Goal: Information Seeking & Learning: Learn about a topic

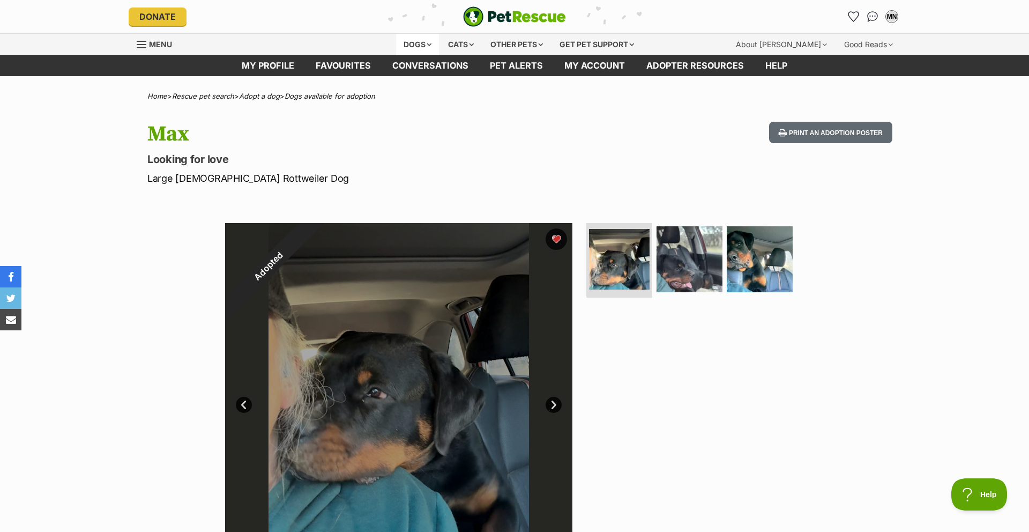
click at [414, 44] on div "Dogs" at bounding box center [417, 44] width 43 height 21
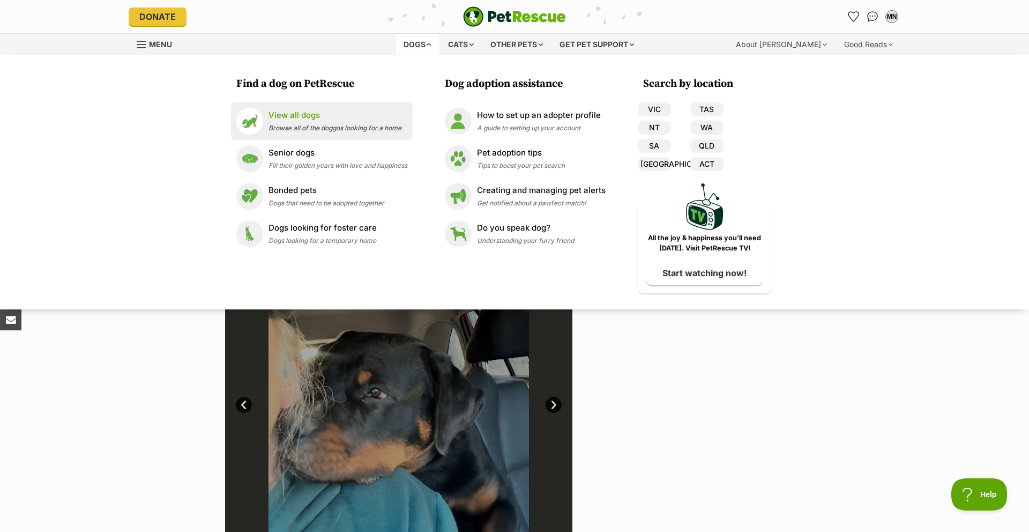
click at [297, 113] on p "View all dogs" at bounding box center [334, 115] width 133 height 12
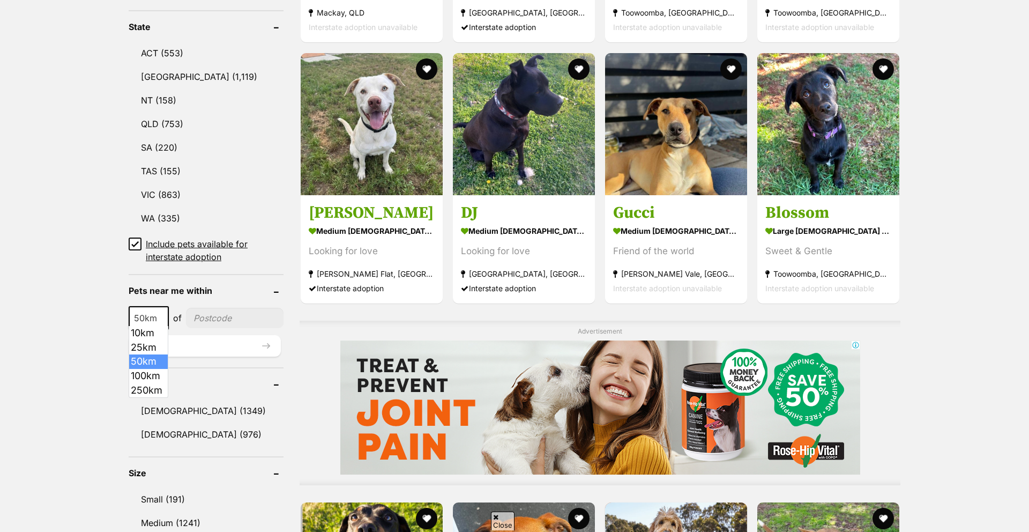
click at [161, 317] on b at bounding box center [161, 318] width 5 height 3
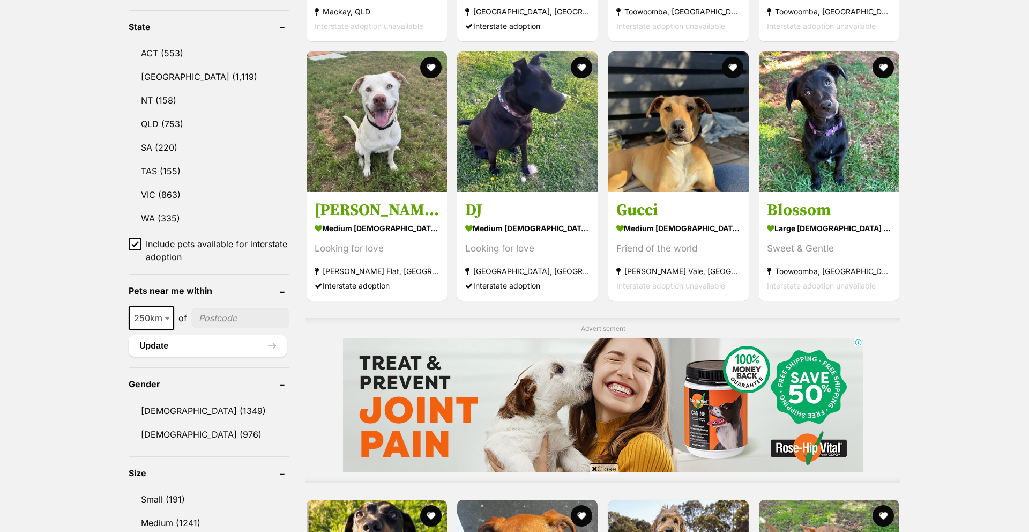
select select "250"
click at [228, 309] on input"] "postcode" at bounding box center [240, 318] width 98 height 20
type input"] "3064"
click at [163, 342] on button "Update" at bounding box center [208, 345] width 158 height 21
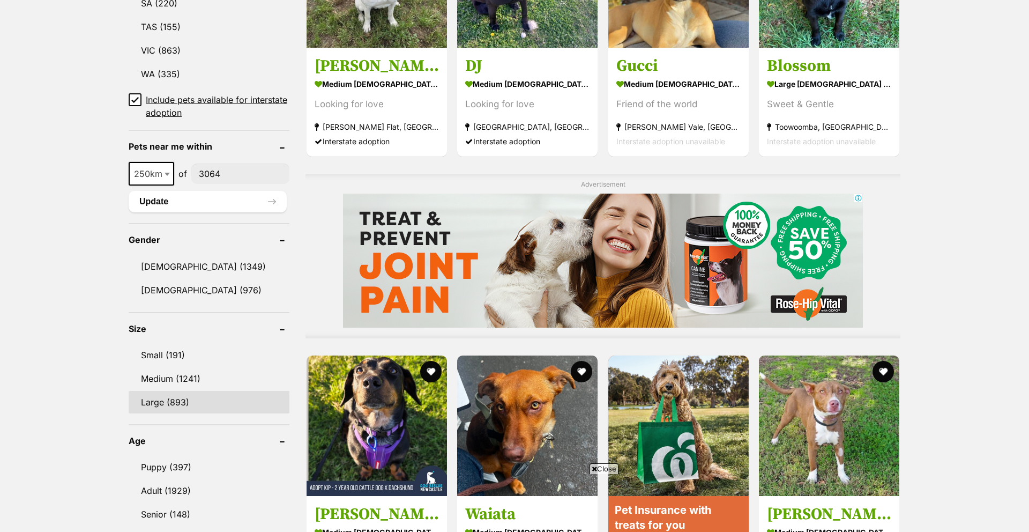
scroll to position [703, 0]
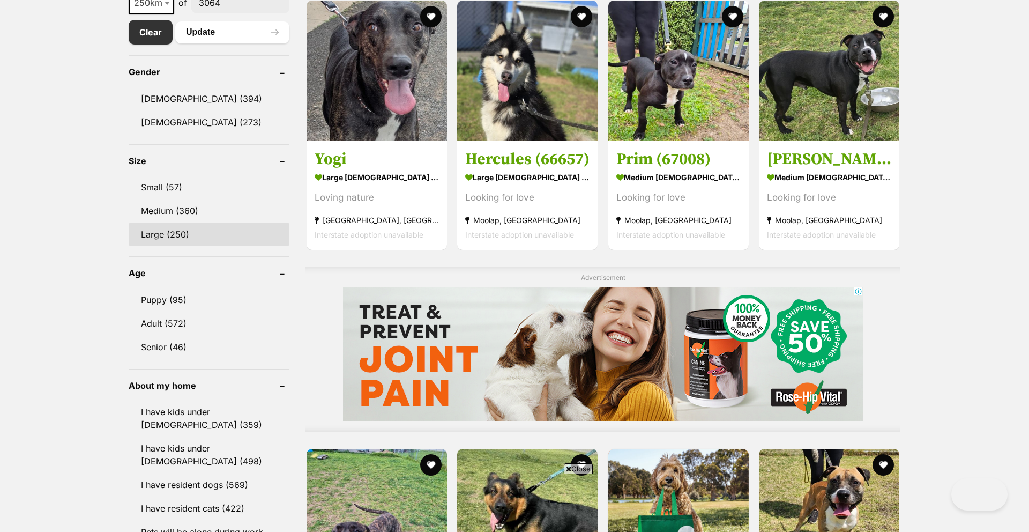
click at [166, 233] on link "Large (250)" at bounding box center [209, 234] width 161 height 23
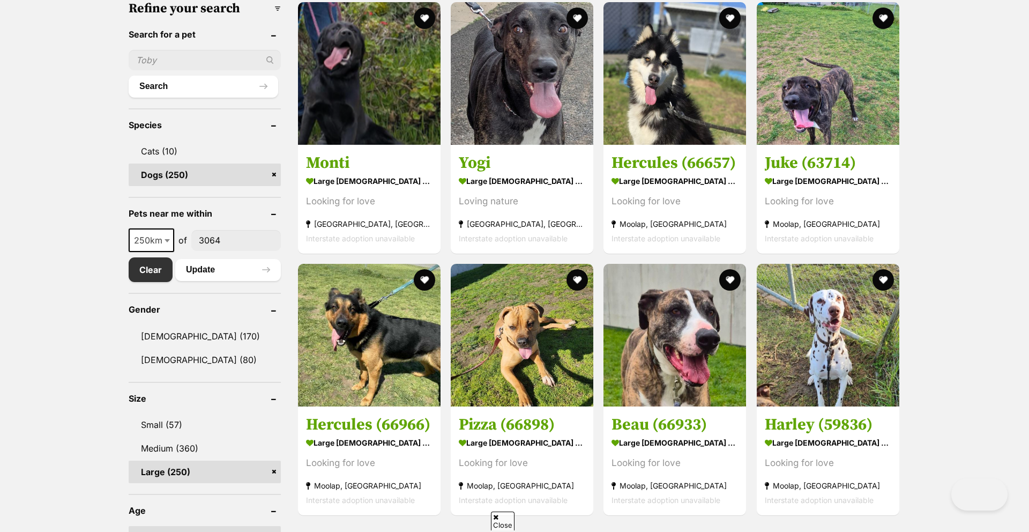
scroll to position [674, 0]
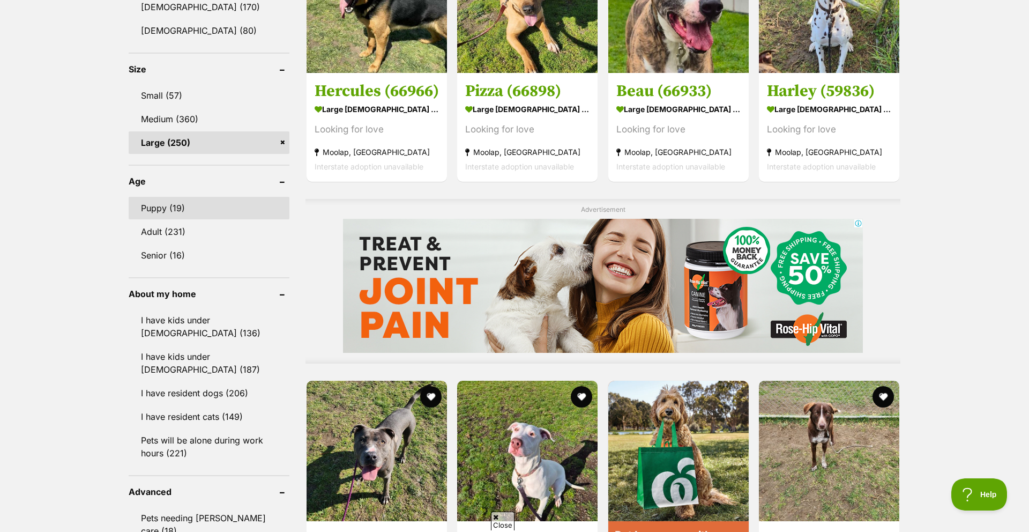
click at [161, 206] on link "Puppy (19)" at bounding box center [209, 208] width 161 height 23
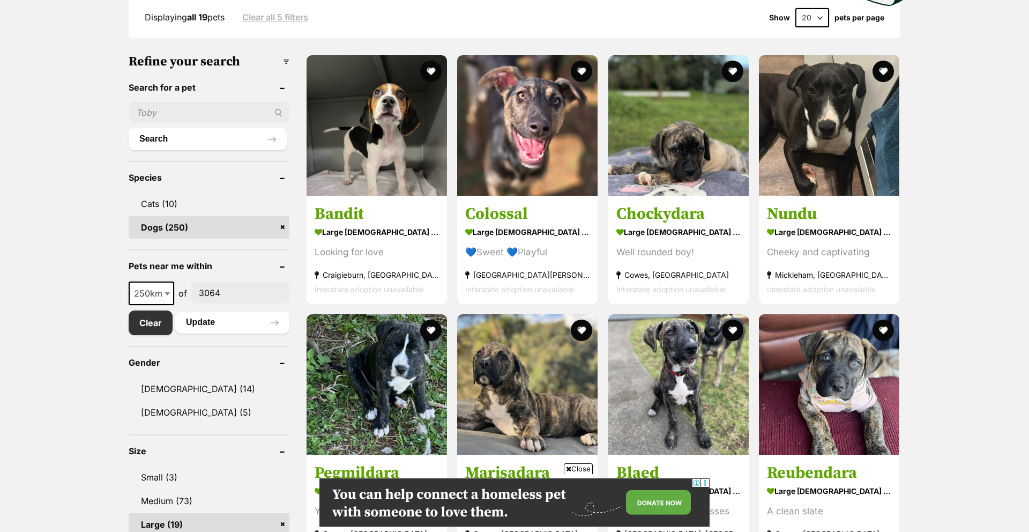
click at [568, 469] on icon at bounding box center [568, 468] width 5 height 7
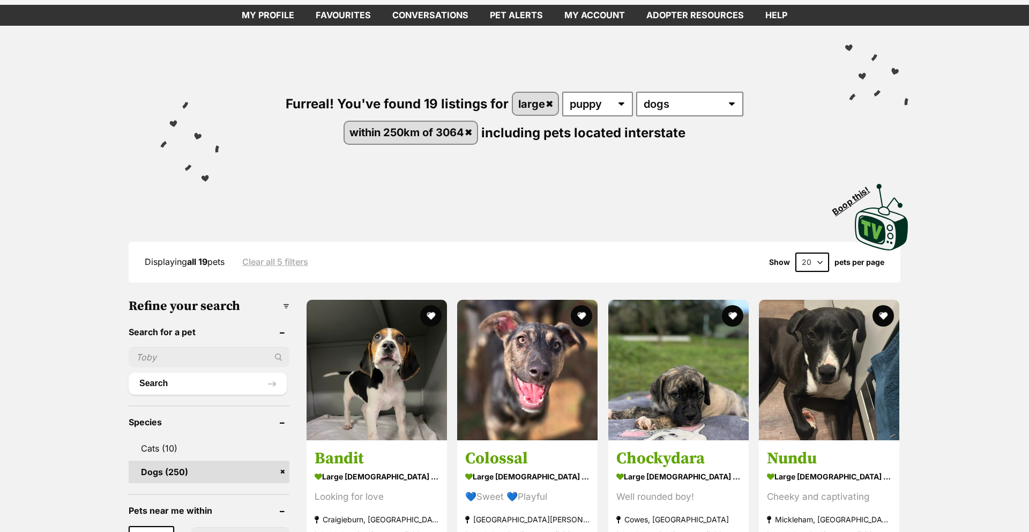
scroll to position [53, 0]
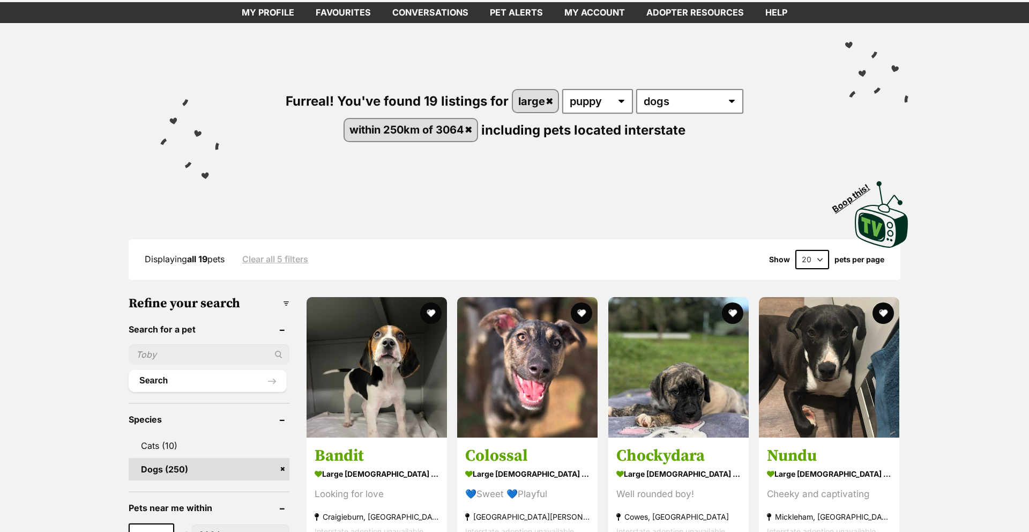
click at [820, 261] on select "20 40 60" at bounding box center [812, 259] width 34 height 19
select select "60"
click at [795, 250] on select "20 40 60" at bounding box center [812, 259] width 34 height 19
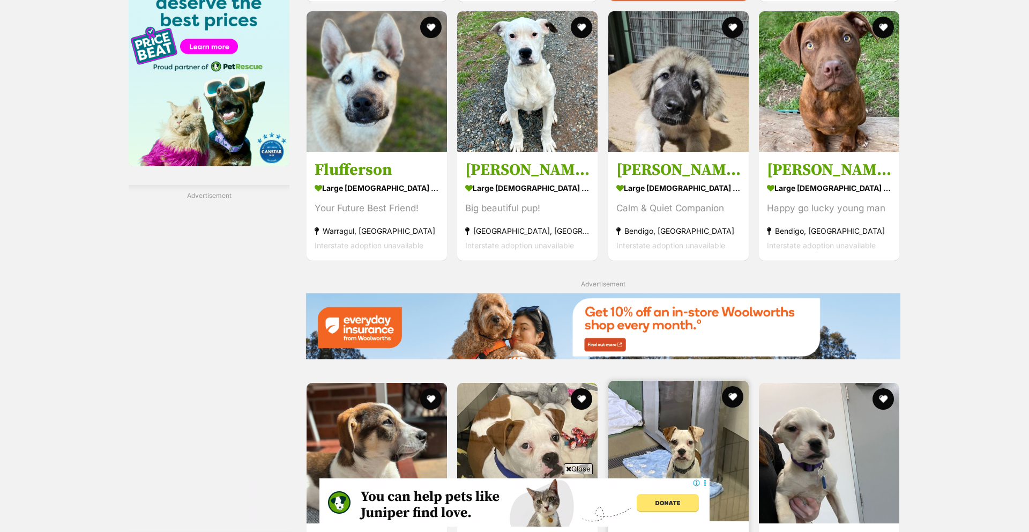
scroll to position [1303, 0]
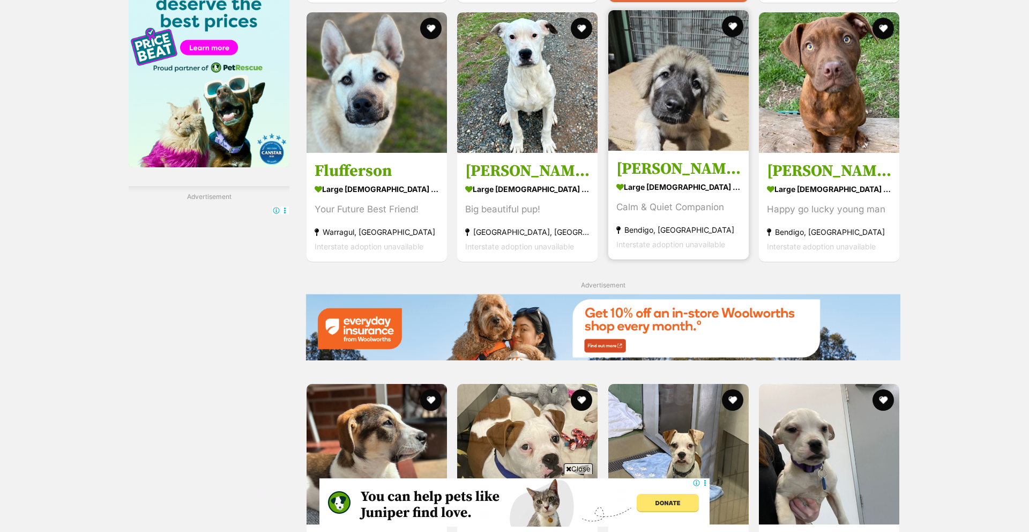
click at [659, 126] on img at bounding box center [678, 80] width 140 height 140
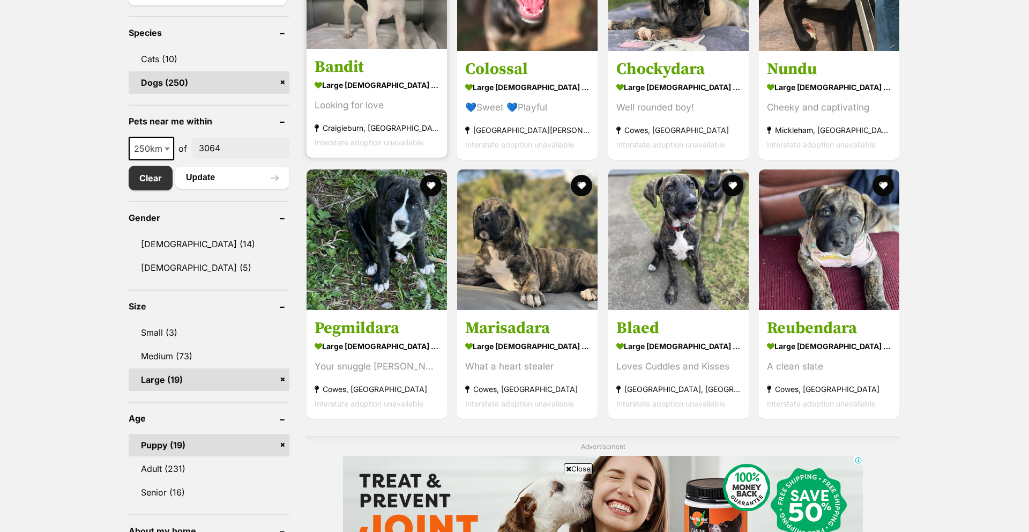
scroll to position [443, 0]
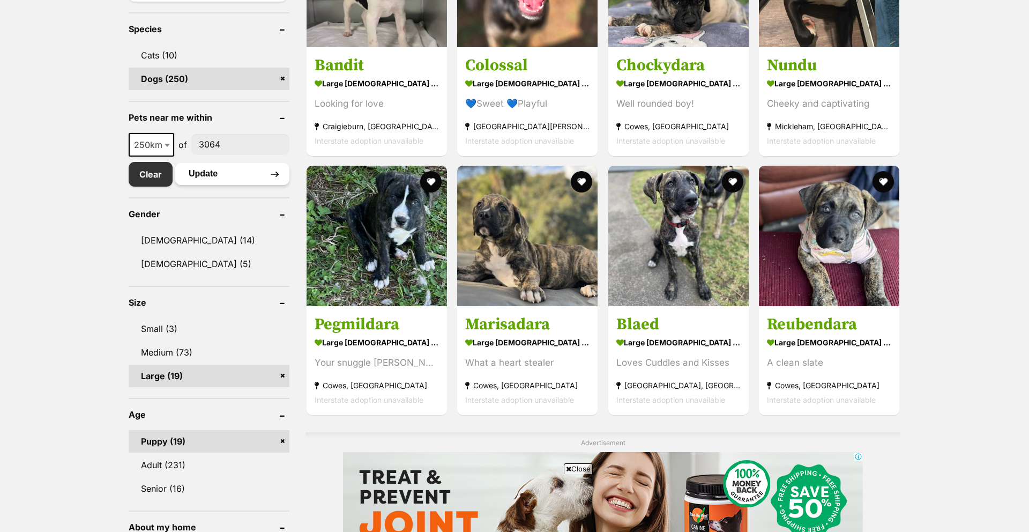
click at [221, 175] on button "Update" at bounding box center [232, 173] width 114 height 21
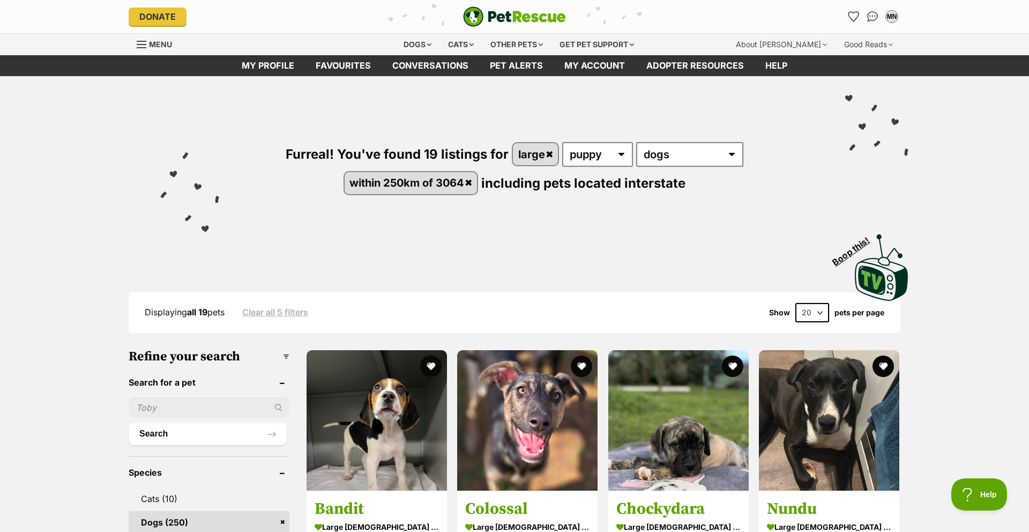
click at [142, 42] on div "Menu" at bounding box center [142, 44] width 11 height 9
